Goal: Participate in discussion: Engage in conversation with other users on a specific topic

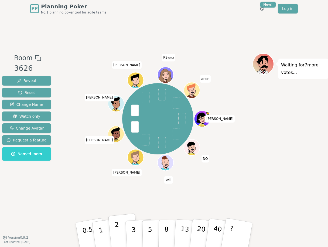
click at [125, 236] on button "2" at bounding box center [123, 235] width 31 height 43
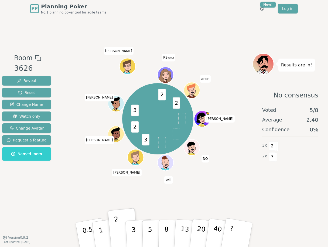
click at [302, 215] on div "Room 3626 Reveal Reset Change Name Watch only Change Avatar Request a feature N…" at bounding box center [164, 127] width 328 height 220
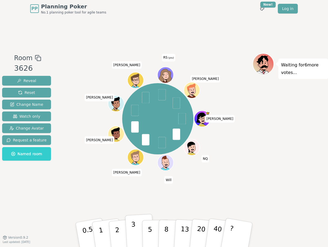
click at [133, 235] on p "3" at bounding box center [134, 235] width 6 height 29
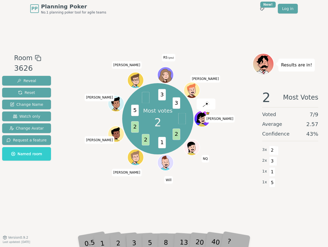
click at [121, 237] on div "2" at bounding box center [124, 235] width 18 height 20
click at [119, 238] on div "2" at bounding box center [124, 235] width 18 height 20
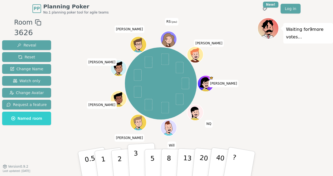
click at [139, 167] on button "3" at bounding box center [141, 164] width 29 height 42
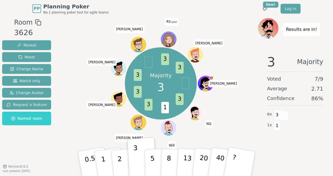
click at [71, 130] on div "Majority 3 3 1 3 3 3 3 3 [PERSON_NAME] Will [PERSON_NAME] [PERSON_NAME] [PERSON…" at bounding box center [160, 83] width 193 height 112
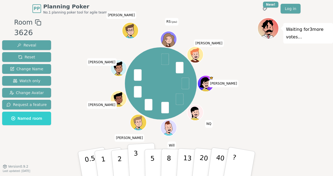
click at [142, 165] on div "3" at bounding box center [141, 164] width 17 height 20
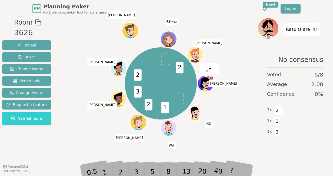
click at [139, 169] on div "3" at bounding box center [141, 164] width 17 height 20
click at [136, 171] on div "3" at bounding box center [141, 164] width 17 height 20
click at [136, 173] on div "3" at bounding box center [141, 164] width 17 height 20
click at [137, 170] on div "3" at bounding box center [141, 164] width 17 height 20
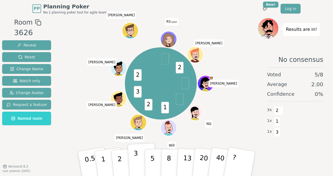
click at [138, 170] on p "3" at bounding box center [136, 163] width 6 height 29
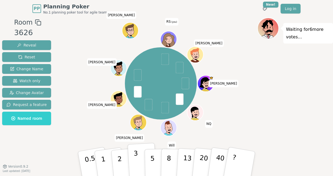
click at [138, 166] on button "3" at bounding box center [141, 164] width 29 height 42
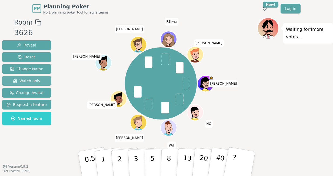
click at [30, 80] on span "Watch only" at bounding box center [27, 80] width 28 height 5
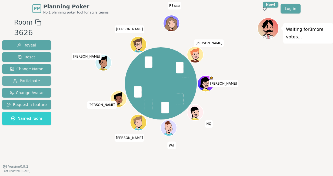
click at [34, 78] on button "Participate" at bounding box center [26, 81] width 49 height 10
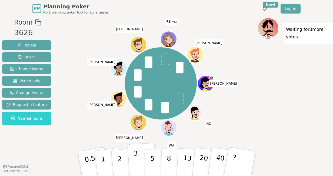
click at [132, 168] on button "3" at bounding box center [141, 164] width 29 height 42
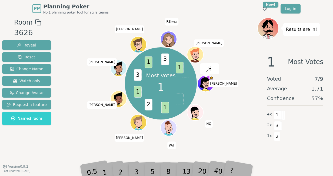
click at [119, 168] on div "2" at bounding box center [126, 163] width 18 height 20
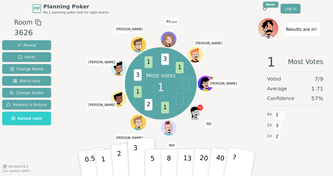
click at [115, 164] on button "2" at bounding box center [125, 163] width 31 height 43
